Goal: Information Seeking & Learning: Find specific fact

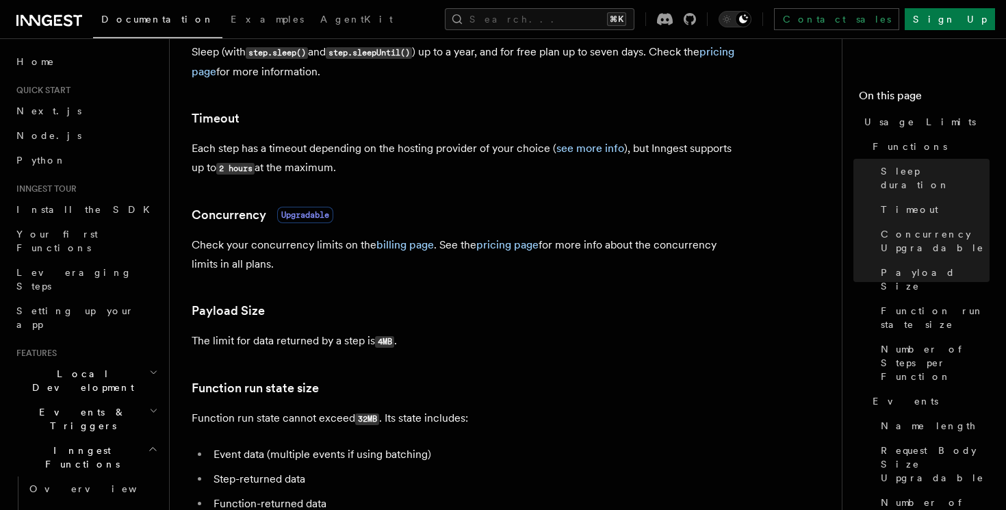
scroll to position [333, 0]
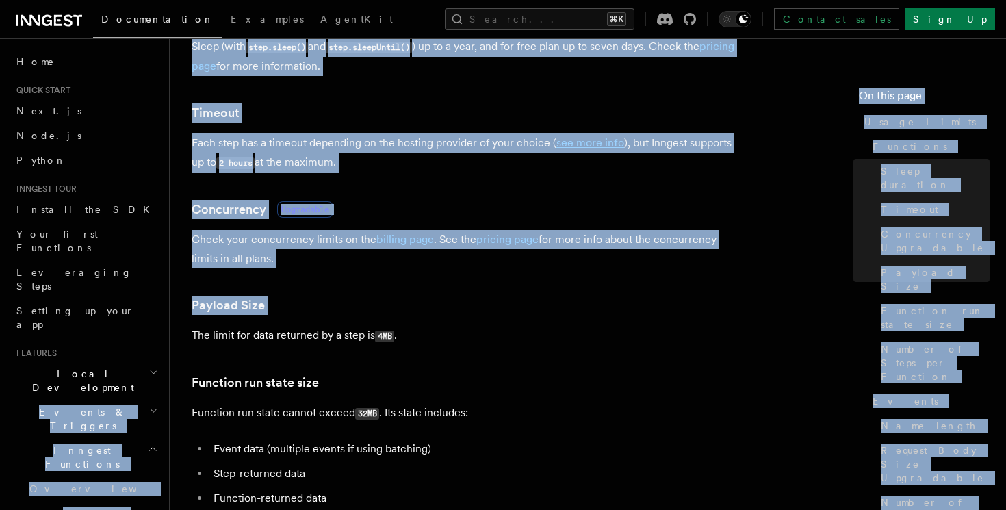
drag, startPoint x: 168, startPoint y: 336, endPoint x: 488, endPoint y: 325, distance: 319.7
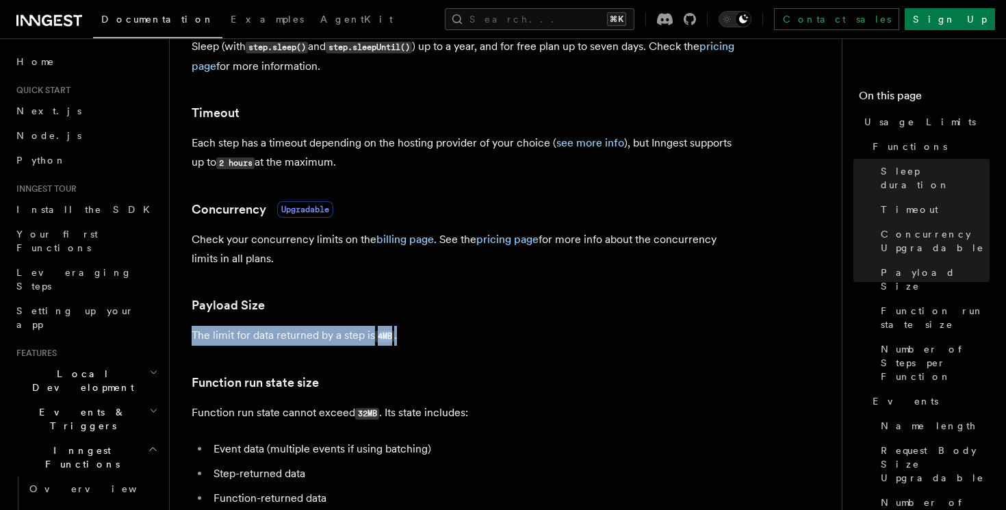
drag, startPoint x: 432, startPoint y: 335, endPoint x: 193, endPoint y: 338, distance: 239.5
click at [193, 338] on p "The limit for data returned by a step is 4MB ." at bounding box center [465, 336] width 547 height 20
click at [337, 374] on h3 "Function run state size" at bounding box center [465, 382] width 547 height 19
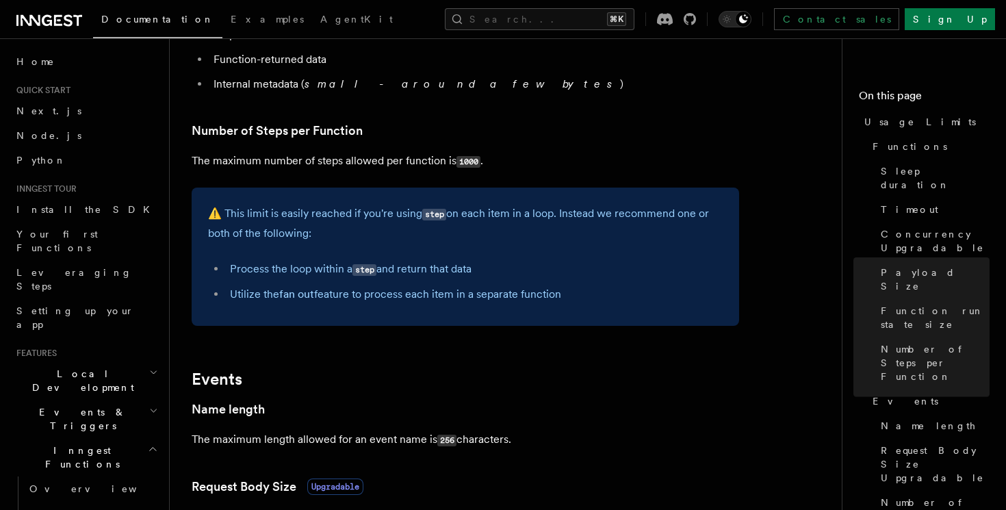
scroll to position [778, 0]
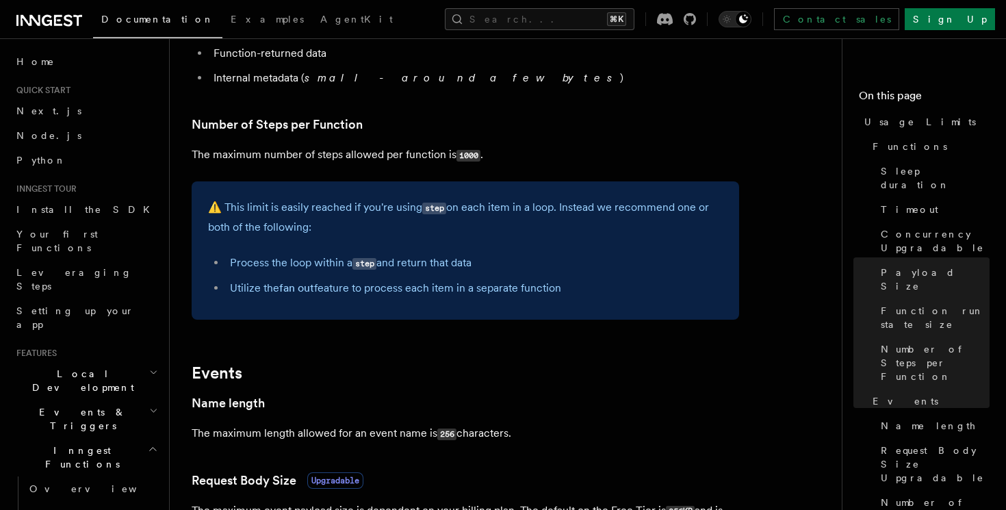
click at [604, 368] on h2 "Events" at bounding box center [465, 372] width 547 height 19
click at [686, 119] on h3 "Number of Steps per Function" at bounding box center [465, 124] width 547 height 19
click at [405, 142] on article "Platform Usage Limits We have put some limits on the service to make sure we pr…" at bounding box center [511, 220] width 639 height 1877
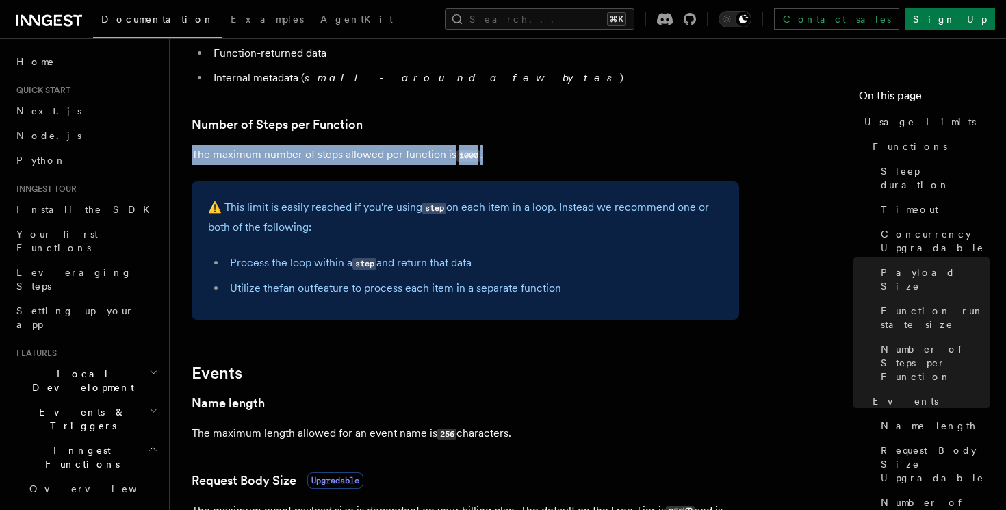
drag, startPoint x: 192, startPoint y: 157, endPoint x: 491, endPoint y: 153, distance: 299.0
click at [491, 153] on p "The maximum number of steps allowed per function is 1000 ." at bounding box center [465, 155] width 547 height 20
drag, startPoint x: 513, startPoint y: 155, endPoint x: 191, endPoint y: 154, distance: 322.3
click at [190, 154] on div "Platform Usage Limits We have put some limits on the service to make sure we pr…" at bounding box center [533, 190] width 727 height 1937
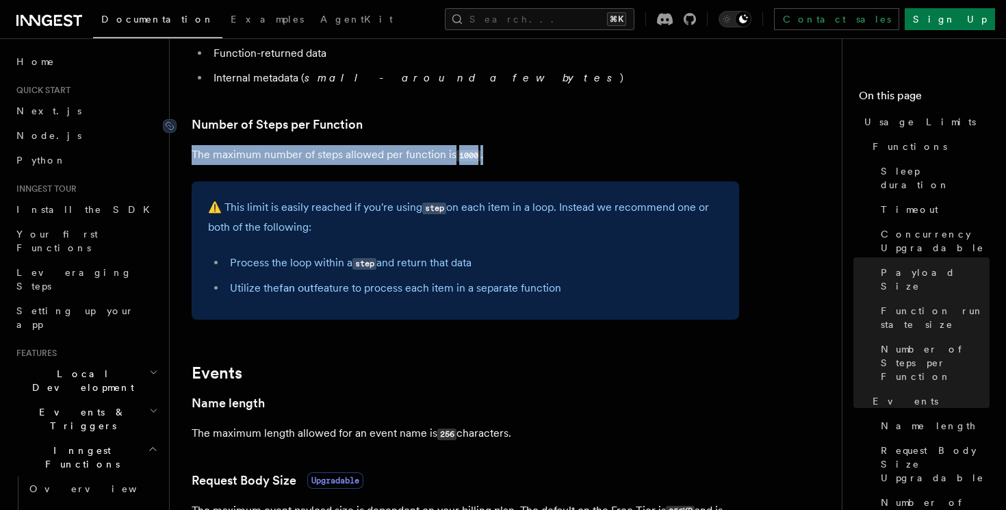
click at [306, 134] on link "Number of Steps per Function" at bounding box center [277, 124] width 171 height 19
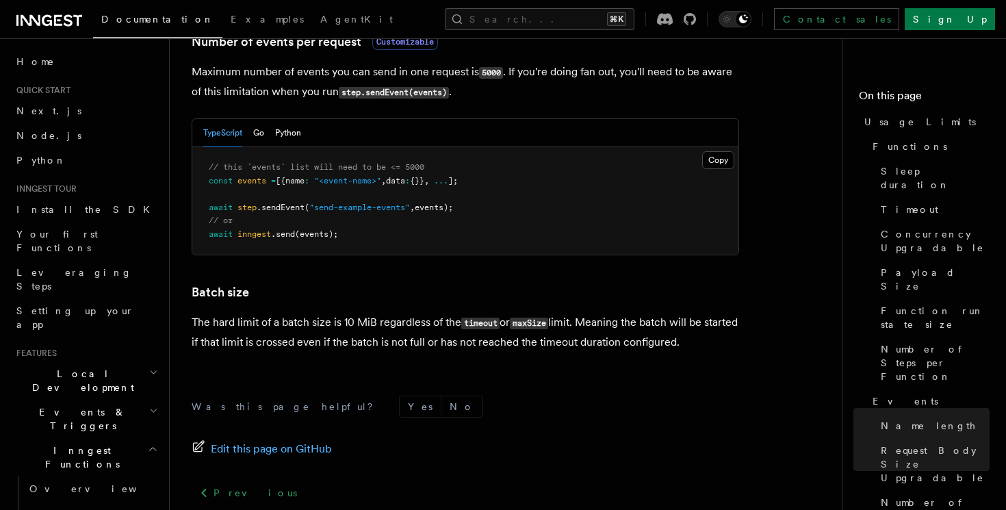
scroll to position [1311, 0]
